Goal: Task Accomplishment & Management: Use online tool/utility

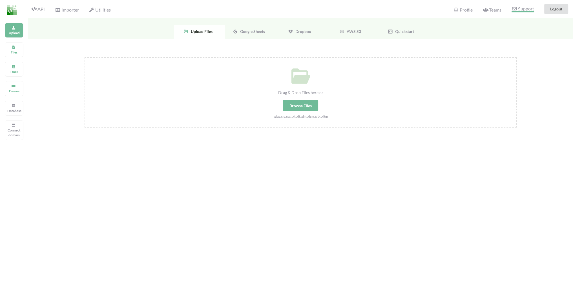
click at [523, 10] on span "Support" at bounding box center [523, 9] width 22 height 6
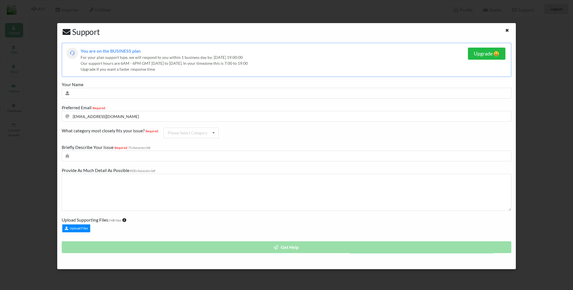
click at [509, 30] on icon at bounding box center [507, 30] width 5 height 4
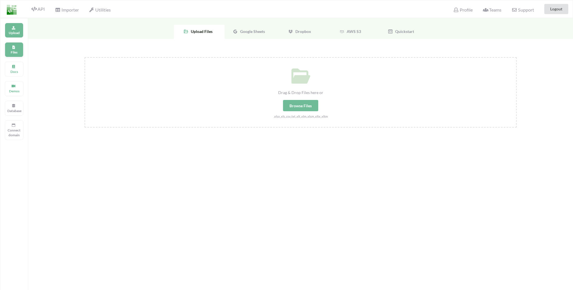
click at [16, 50] on p "Files" at bounding box center [14, 52] width 14 height 5
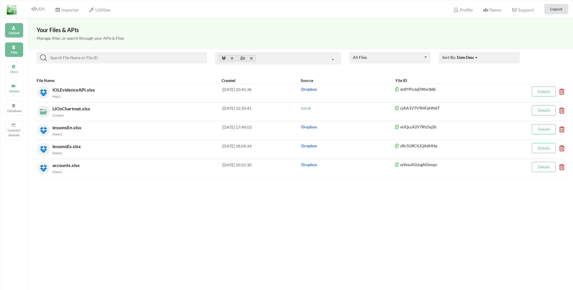
click at [17, 34] on p "Upload" at bounding box center [14, 32] width 14 height 5
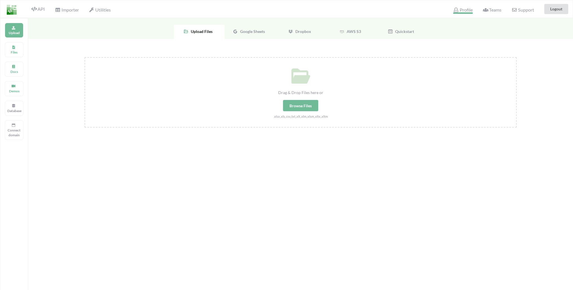
click at [466, 11] on span "Profile" at bounding box center [462, 10] width 19 height 7
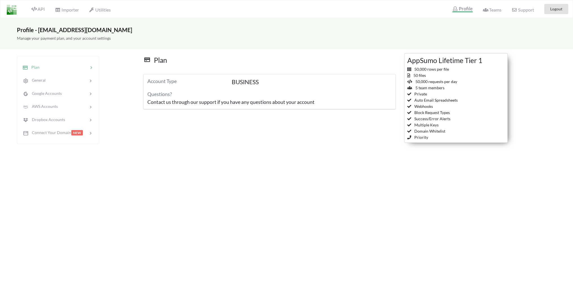
drag, startPoint x: 309, startPoint y: 163, endPoint x: 306, endPoint y: 161, distance: 3.8
click at [309, 163] on div "Profile - [EMAIL_ADDRESS][DOMAIN_NAME] Manage your payment plan, and your accou…" at bounding box center [286, 163] width 573 height 290
click at [43, 9] on span "API" at bounding box center [38, 9] width 14 height 7
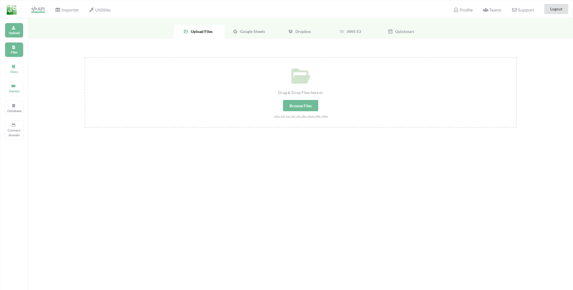
click at [18, 56] on div "Files" at bounding box center [14, 49] width 19 height 15
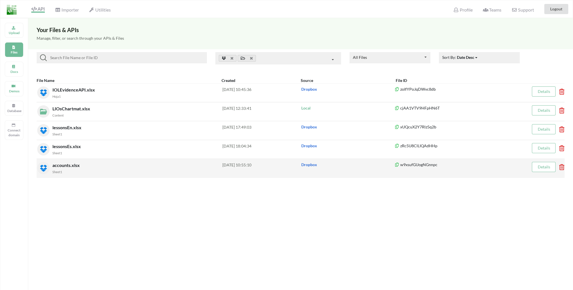
click at [69, 166] on span "accounts.xlsx" at bounding box center [66, 165] width 28 height 5
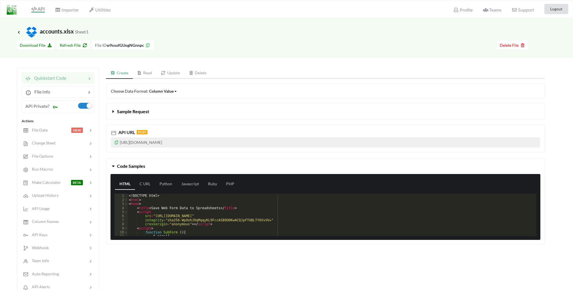
click at [145, 72] on link "Read" at bounding box center [145, 73] width 24 height 11
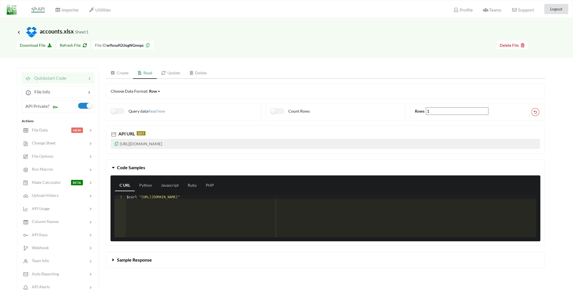
click at [127, 73] on link "Create" at bounding box center [119, 73] width 27 height 11
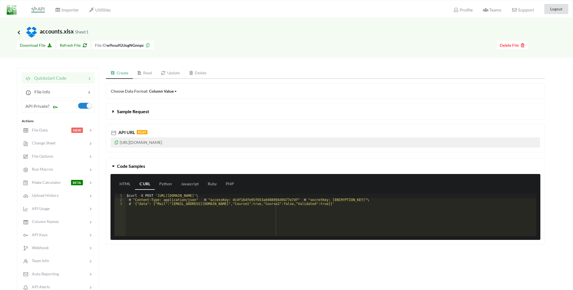
click at [19, 30] on icon at bounding box center [18, 32] width 5 height 5
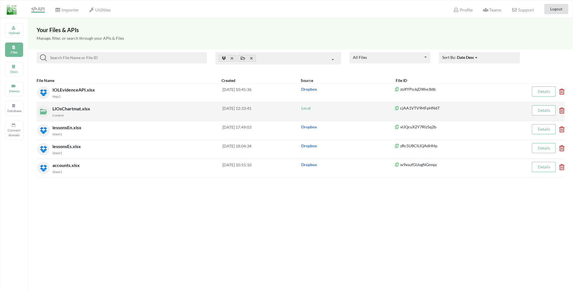
click at [76, 109] on span "LIOsChartmat.xlsx" at bounding box center [71, 108] width 39 height 5
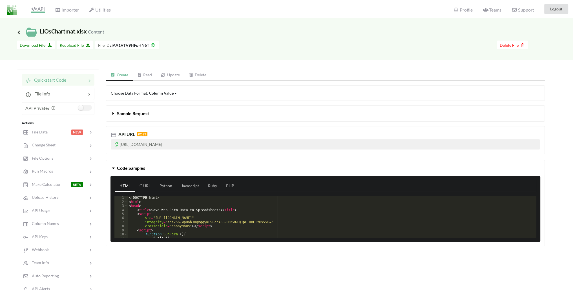
click at [19, 30] on icon at bounding box center [18, 32] width 5 height 5
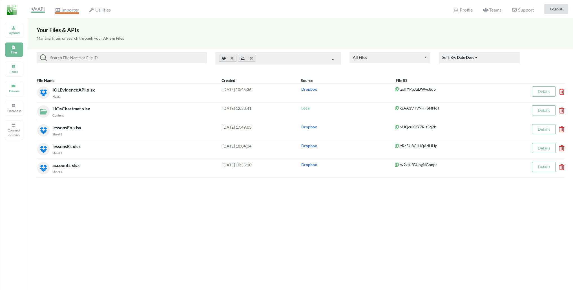
click at [64, 8] on span "Importer" at bounding box center [67, 10] width 24 height 7
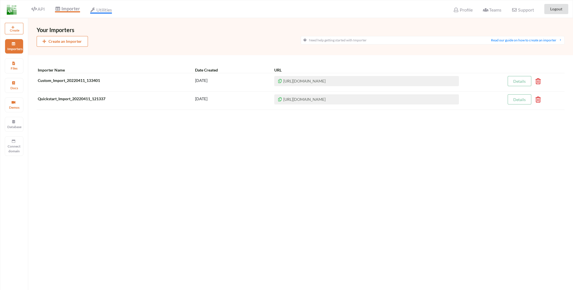
click at [93, 9] on icon at bounding box center [92, 10] width 5 height 5
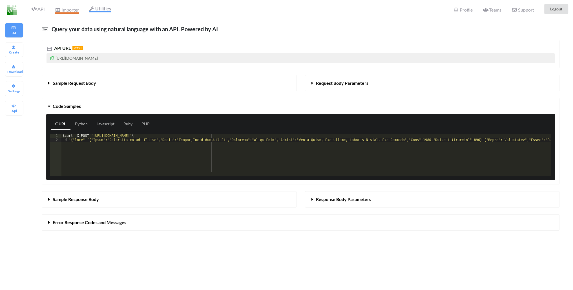
click at [76, 10] on span "Importer" at bounding box center [67, 10] width 24 height 7
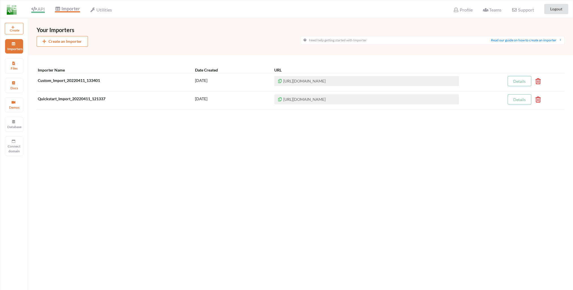
click at [41, 10] on span "API" at bounding box center [38, 9] width 14 height 7
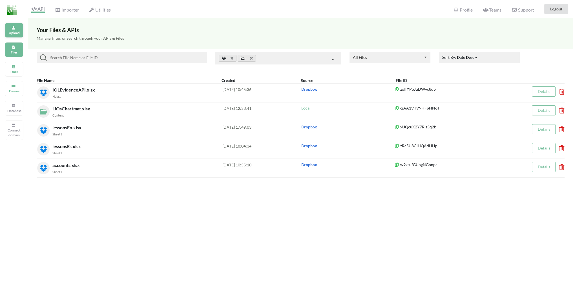
click at [14, 34] on p "Upload" at bounding box center [14, 32] width 14 height 5
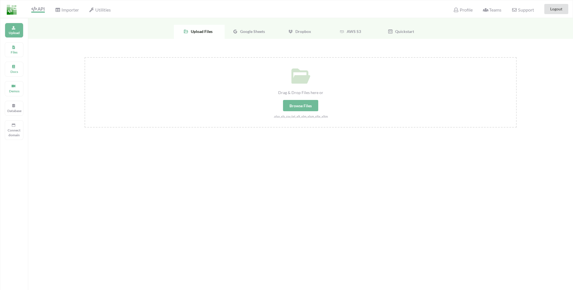
click at [310, 31] on span "Dropbox" at bounding box center [302, 31] width 18 height 5
click at [309, 101] on span "Select Your Dropbox Spreadsheets" at bounding box center [301, 96] width 74 height 10
click at [18, 46] on div "Files" at bounding box center [14, 49] width 19 height 15
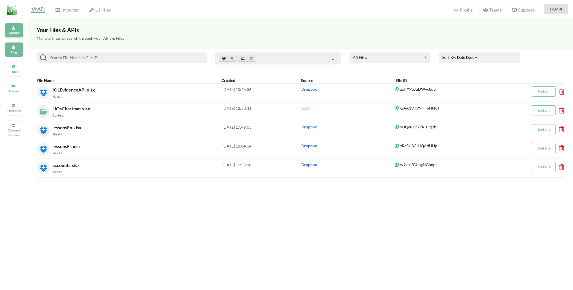
click at [16, 32] on p "Upload" at bounding box center [14, 32] width 14 height 5
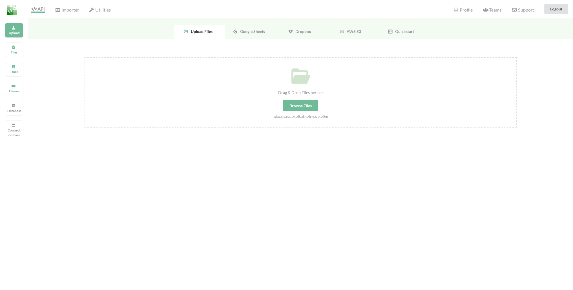
click at [312, 106] on div "Browse Files" at bounding box center [300, 105] width 35 height 11
click at [85, 57] on input "Drag & Drop Files here or Browse Files .xlsx,.xls,.csv,.txt,.xlt,.xlm,.xlsm,.xl…" at bounding box center [85, 57] width 0 height 0
click at [293, 34] on span "Dropbox" at bounding box center [302, 31] width 18 height 5
click at [300, 94] on span "Select Your Dropbox Spreadsheets" at bounding box center [301, 96] width 74 height 10
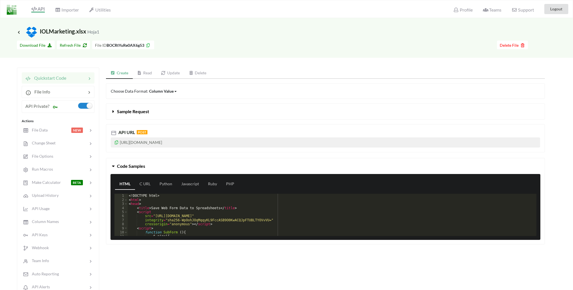
click at [143, 74] on link "Read" at bounding box center [145, 73] width 24 height 11
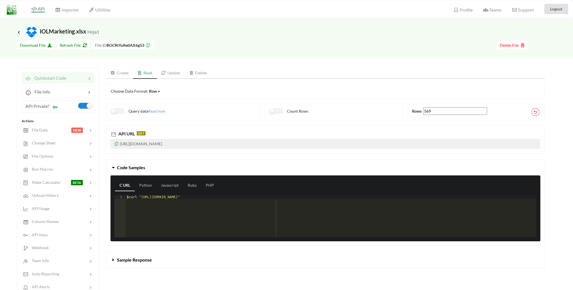
click at [128, 74] on link "Create" at bounding box center [119, 73] width 27 height 11
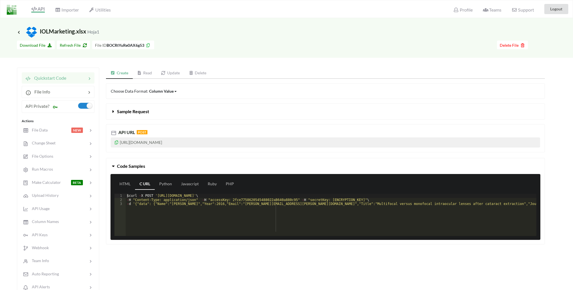
click at [179, 73] on link "Update" at bounding box center [170, 73] width 28 height 11
click at [117, 73] on link "Create" at bounding box center [119, 73] width 27 height 11
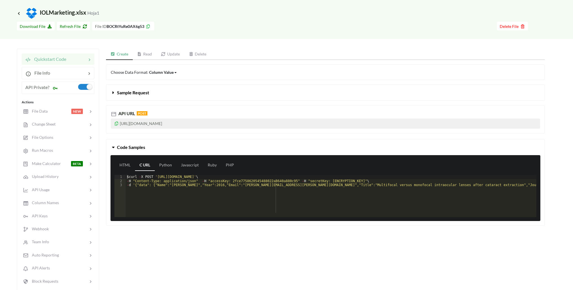
scroll to position [28, 0]
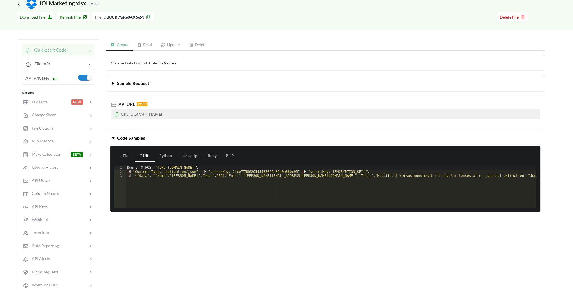
click at [205, 114] on p "[URL][DOMAIN_NAME]" at bounding box center [325, 114] width 429 height 10
copy p "BOCRtYuRe0AX6g53"
click at [87, 75] on label at bounding box center [85, 78] width 14 height 6
